Goal: Task Accomplishment & Management: Manage account settings

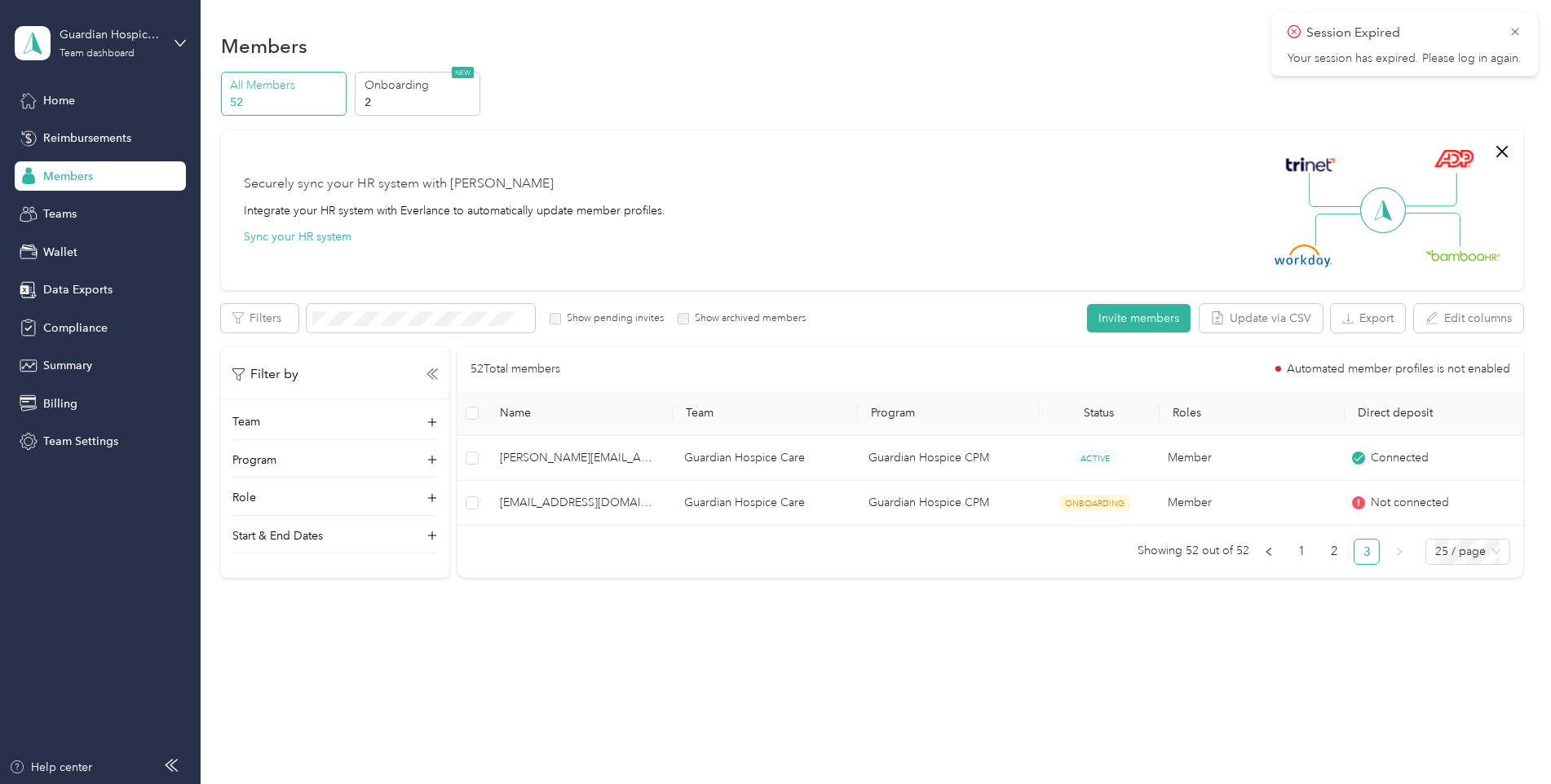
click at [862, 656] on div "Members All Members 52 Onboarding 2 NEW Securely sync your HR system with Everl…" at bounding box center [872, 340] width 1343 height 680
click at [78, 179] on span "Members" at bounding box center [69, 176] width 50 height 17
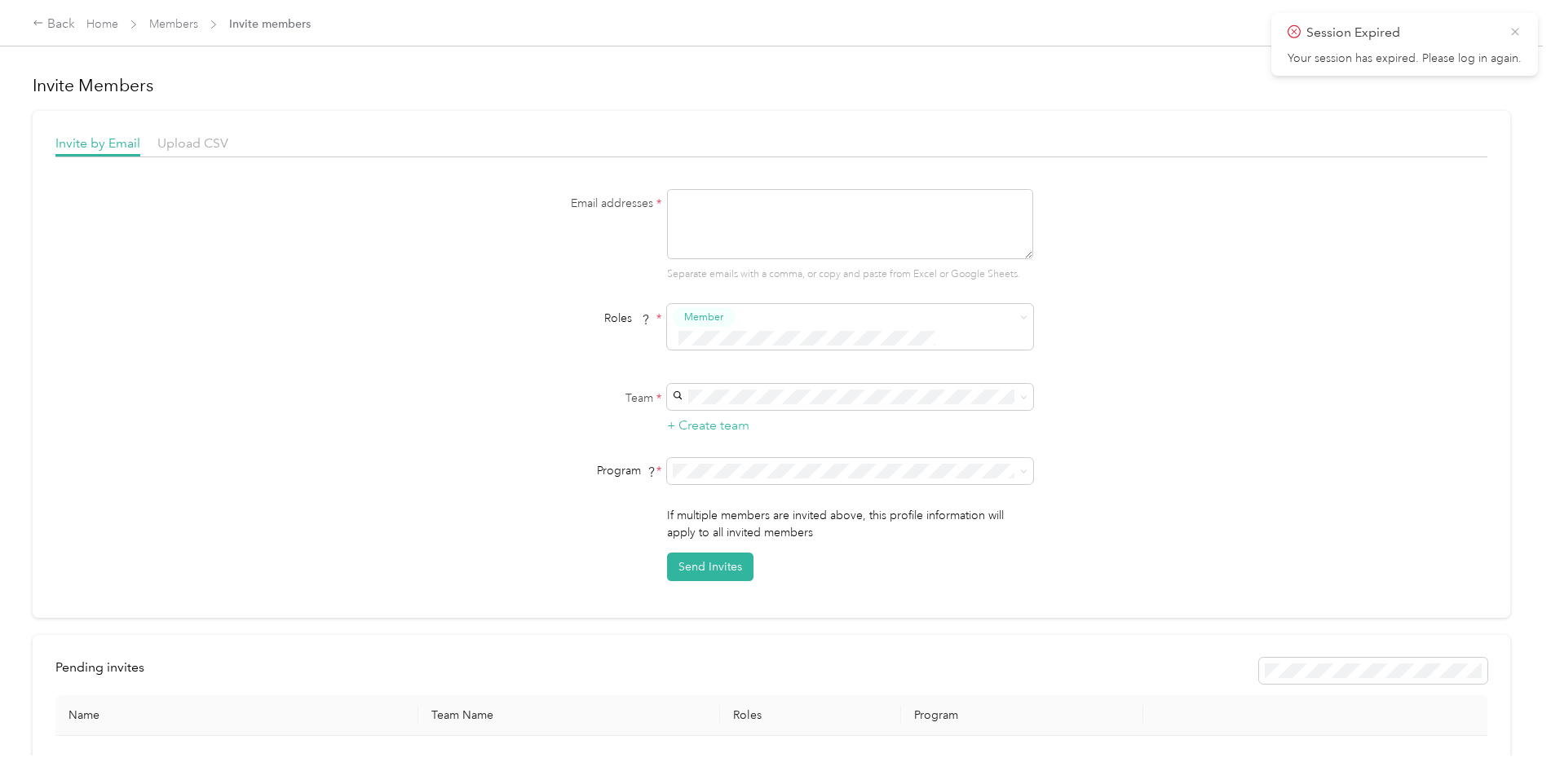
click at [1515, 34] on icon at bounding box center [1515, 31] width 13 height 15
click at [99, 22] on link "Home" at bounding box center [102, 23] width 31 height 14
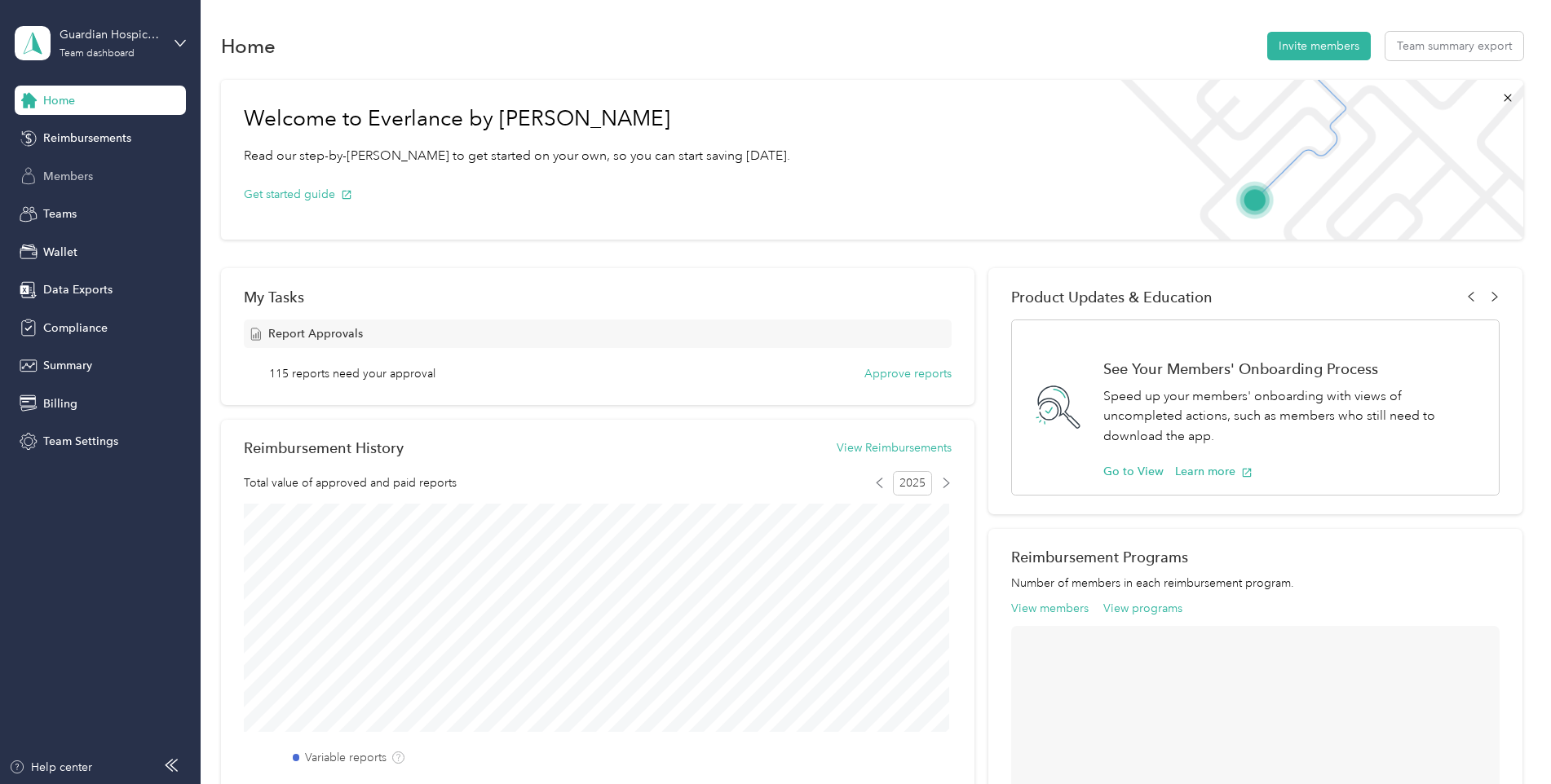
click at [85, 177] on span "Members" at bounding box center [69, 176] width 50 height 17
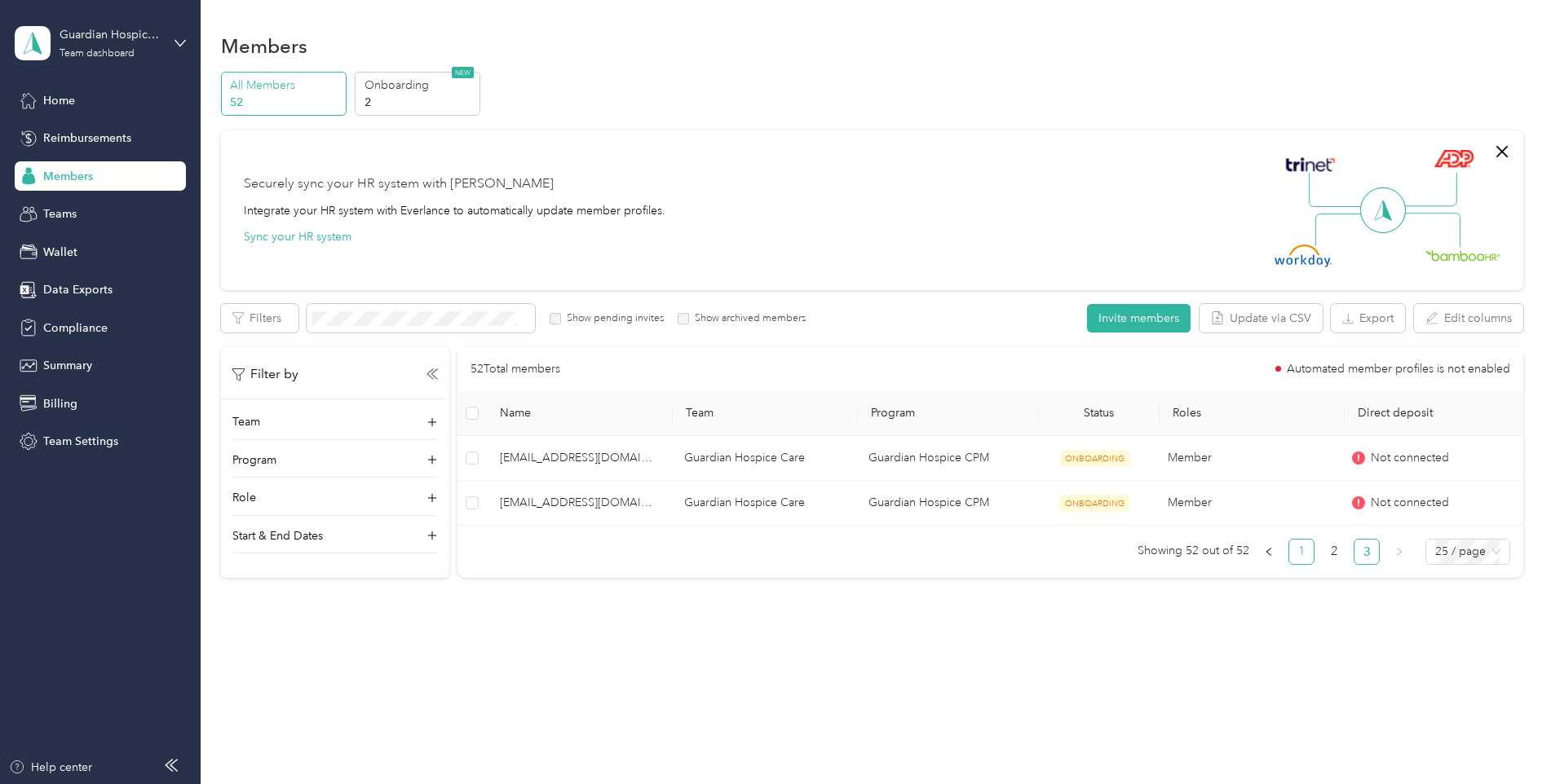
click at [1314, 550] on link "1" at bounding box center [1301, 552] width 24 height 24
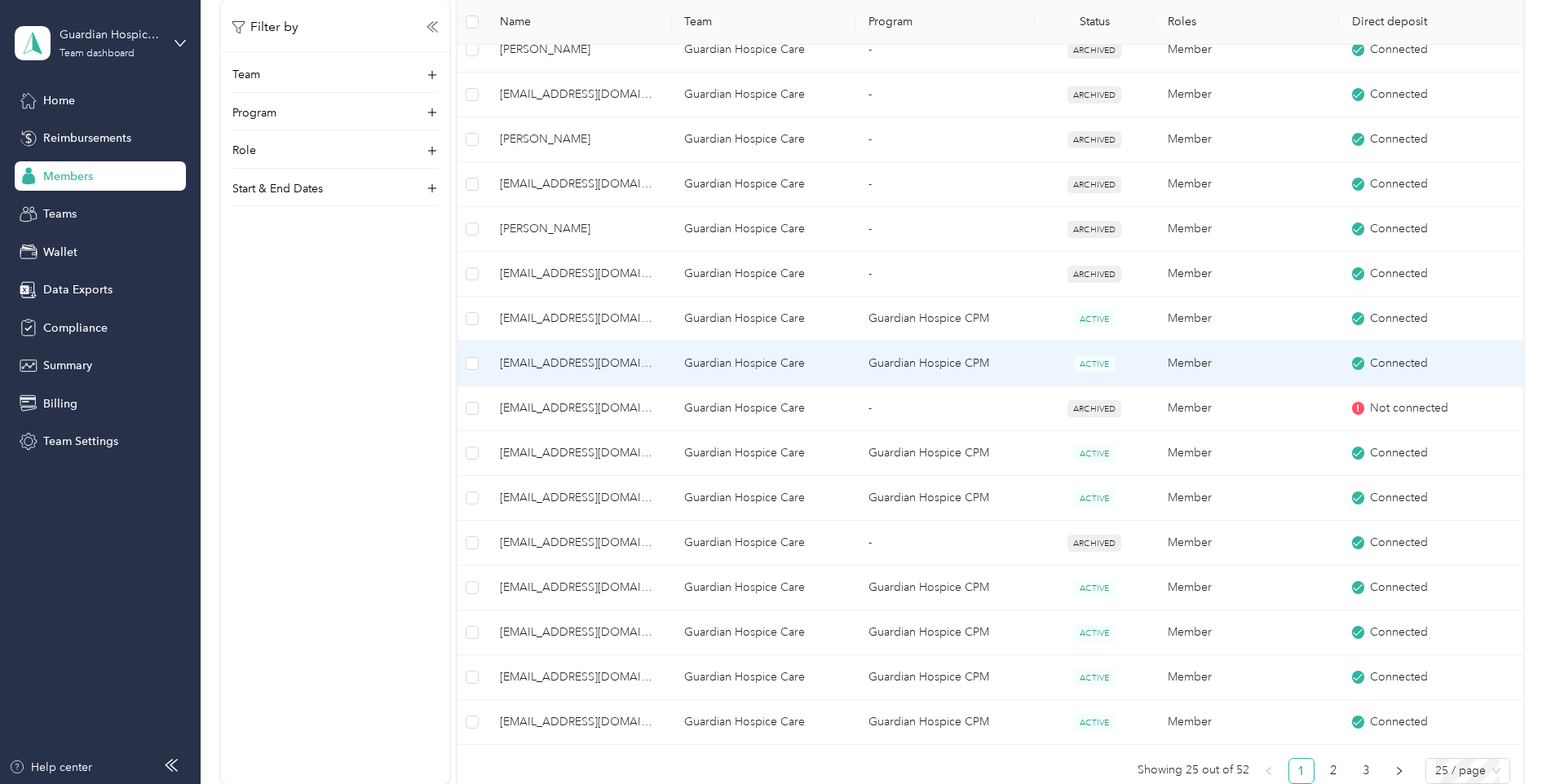
scroll to position [815, 0]
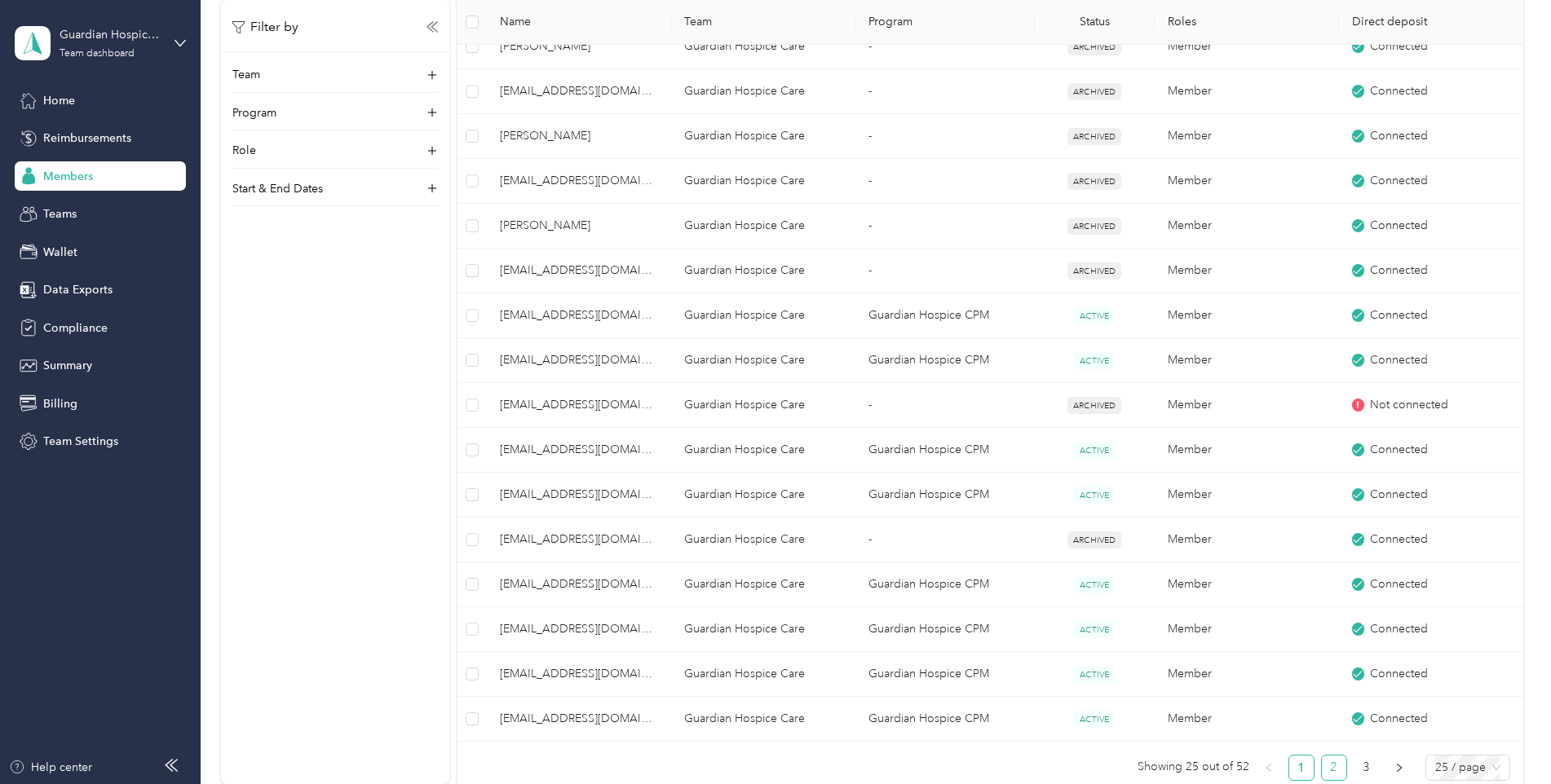
click at [1336, 772] on link "2" at bounding box center [1334, 767] width 24 height 24
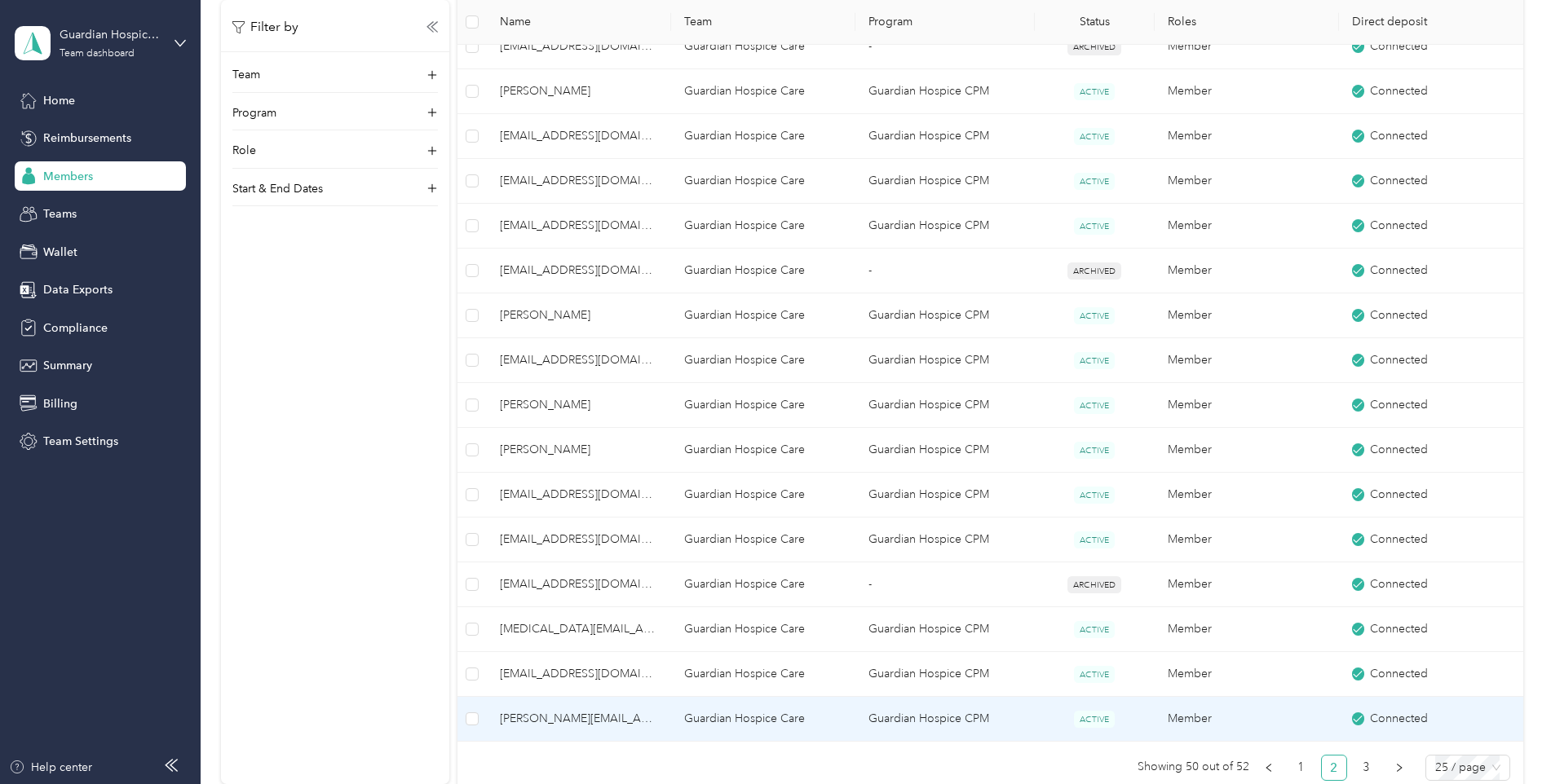
click at [628, 716] on span "[PERSON_NAME][EMAIL_ADDRESS][DOMAIN_NAME]" at bounding box center [579, 718] width 158 height 18
